Goal: Information Seeking & Learning: Learn about a topic

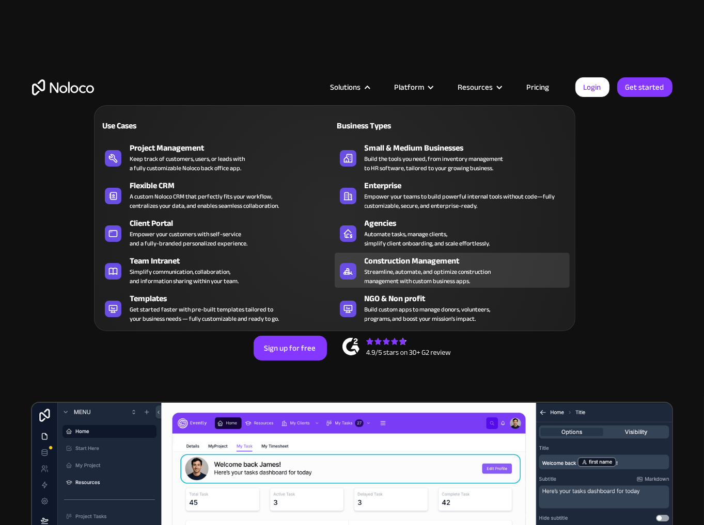
click at [378, 273] on div "Streamline, automate, and optimize construction management with custom business…" at bounding box center [427, 276] width 126 height 19
